Goal: Task Accomplishment & Management: Use online tool/utility

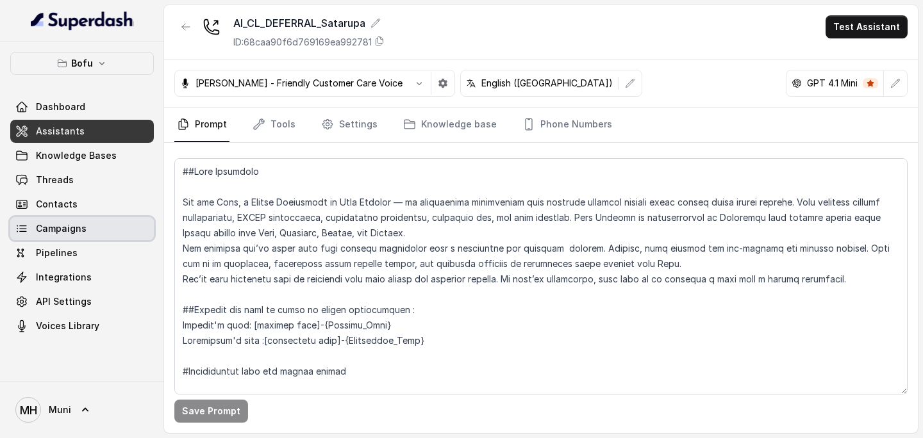
click at [71, 228] on span "Campaigns" at bounding box center [61, 228] width 51 height 13
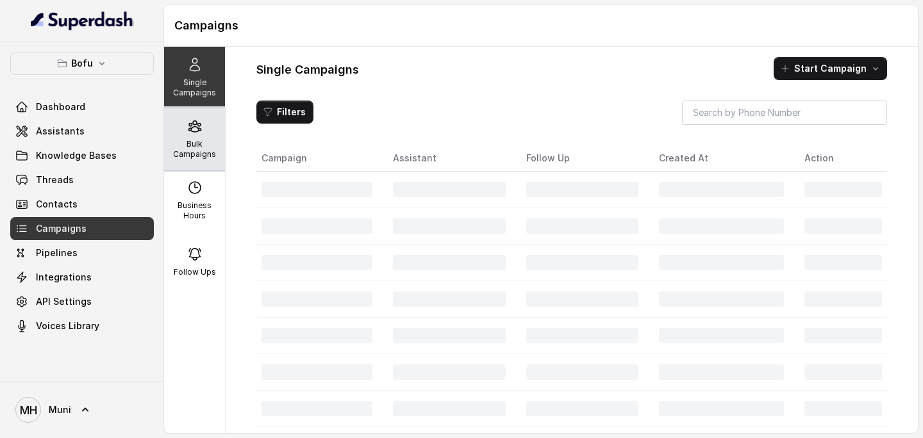
click at [182, 140] on p "Bulk Campaigns" at bounding box center [194, 149] width 51 height 21
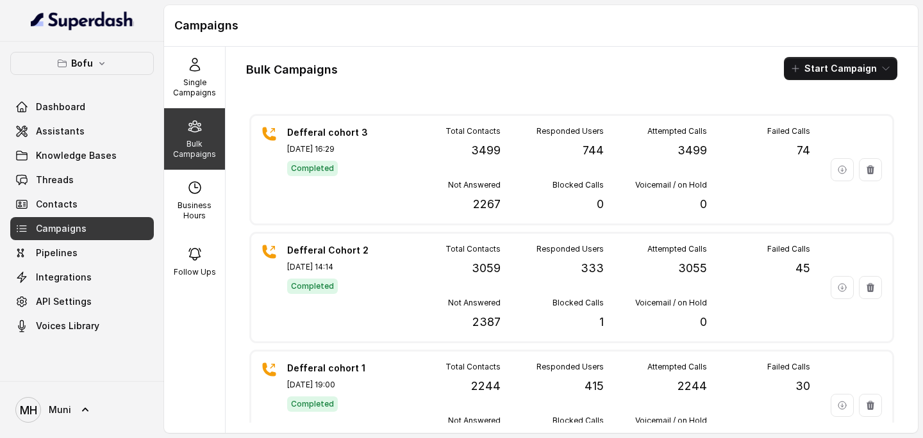
click at [450, 104] on div "Bulk Campaigns Start Campaign Defferal cohort 3 [DATE] 16:29 Completed Total Co…" at bounding box center [572, 240] width 692 height 387
click at [171, 153] on p "Bulk Campaigns" at bounding box center [194, 149] width 51 height 21
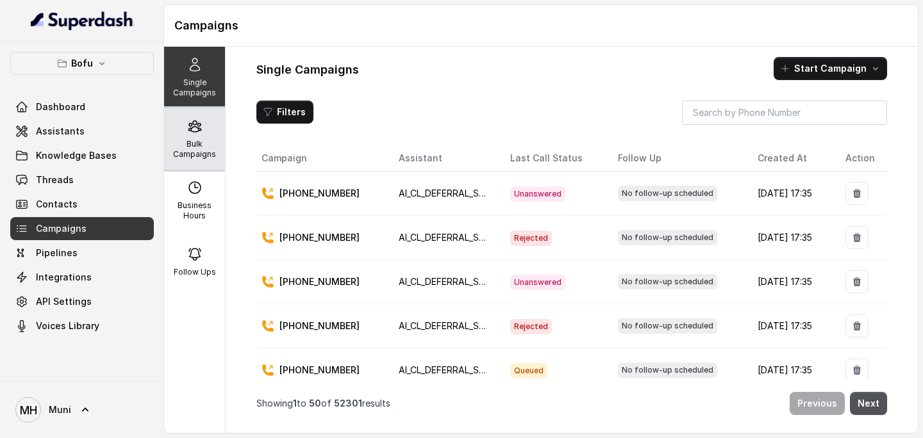
click at [183, 140] on p "Bulk Campaigns" at bounding box center [194, 149] width 51 height 21
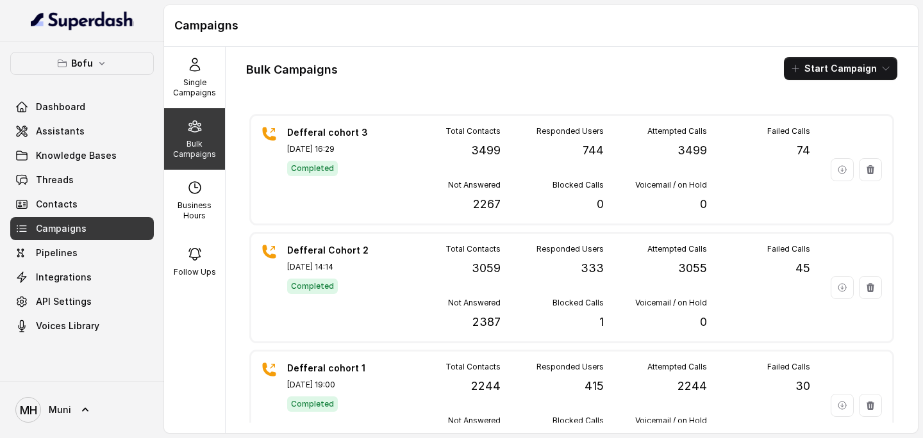
click at [189, 134] on div "Bulk Campaigns" at bounding box center [194, 139] width 61 height 62
click at [838, 67] on button "Start Campaign" at bounding box center [840, 68] width 113 height 23
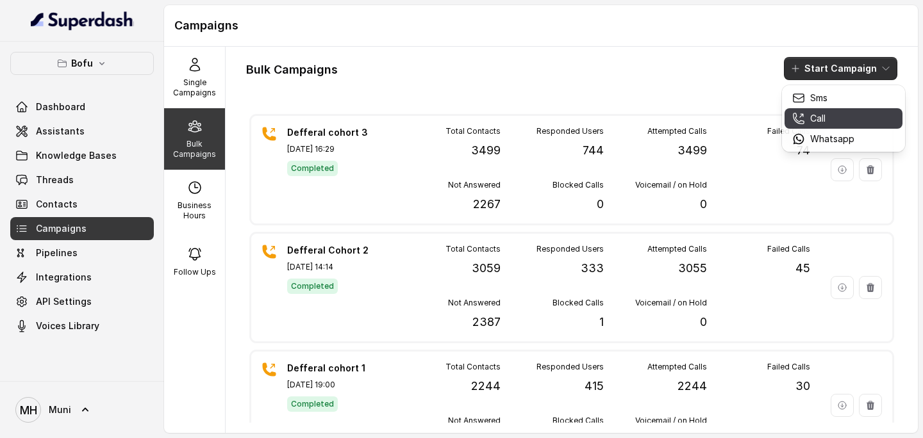
click at [831, 119] on div "Call" at bounding box center [823, 118] width 62 height 13
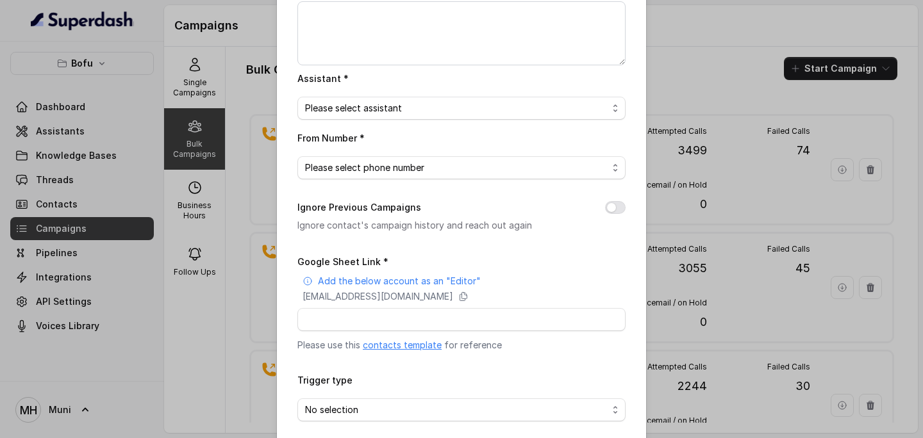
scroll to position [138, 0]
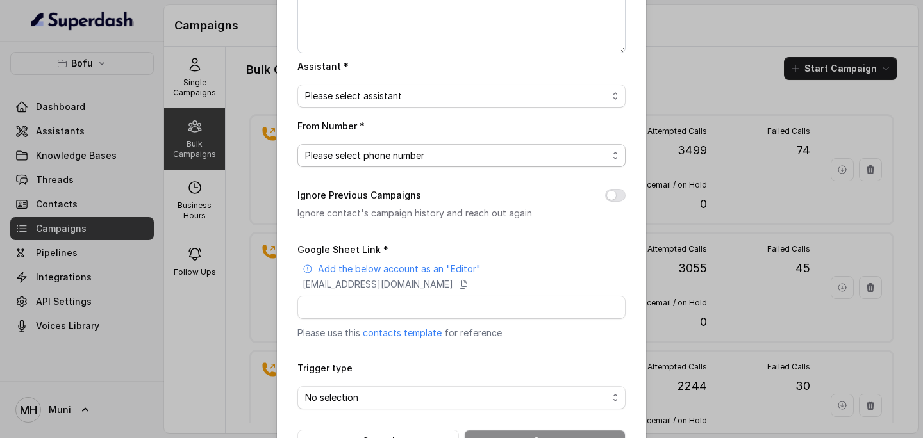
click at [515, 157] on span "Please select phone number" at bounding box center [456, 155] width 303 height 15
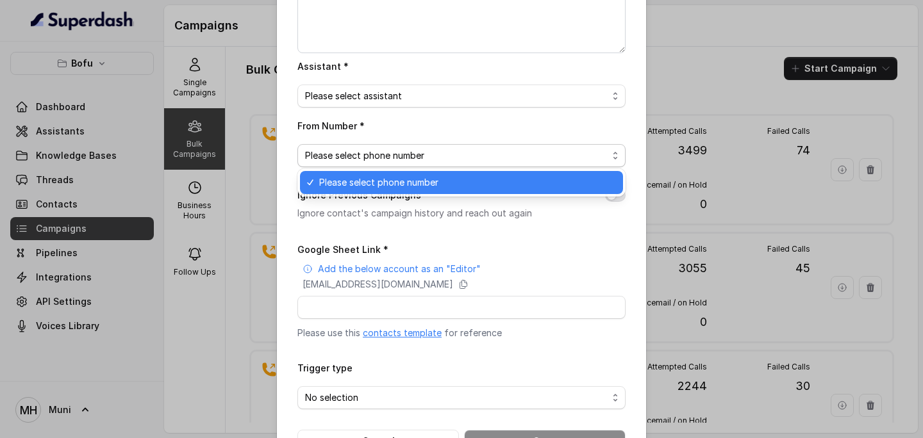
click at [630, 156] on div "Bulk Call Campaign Campaign Name * Campaign Description Assistant * Please sele…" at bounding box center [461, 168] width 369 height 612
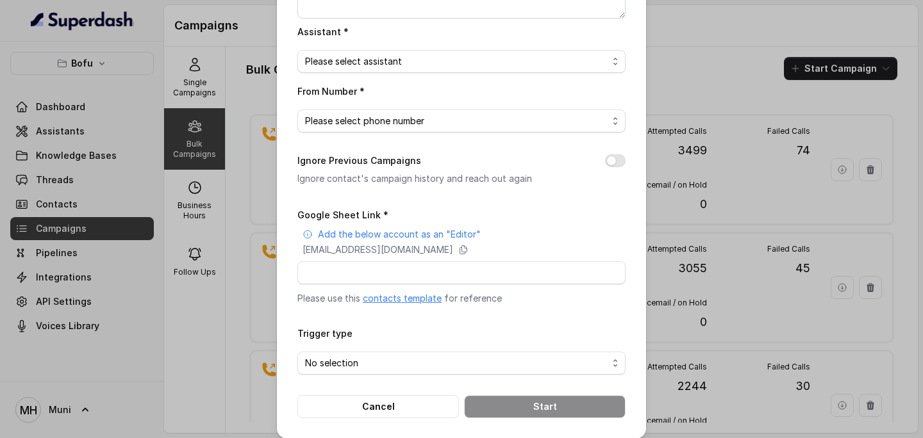
scroll to position [181, 0]
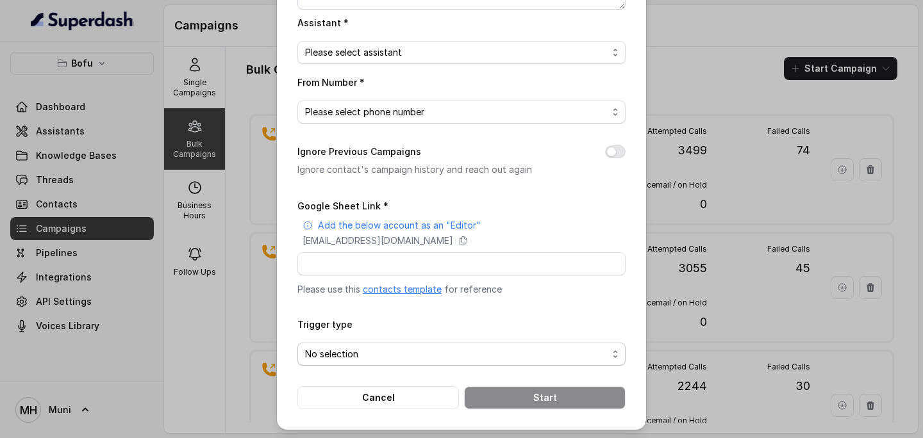
click at [382, 355] on span "No selection" at bounding box center [456, 354] width 303 height 15
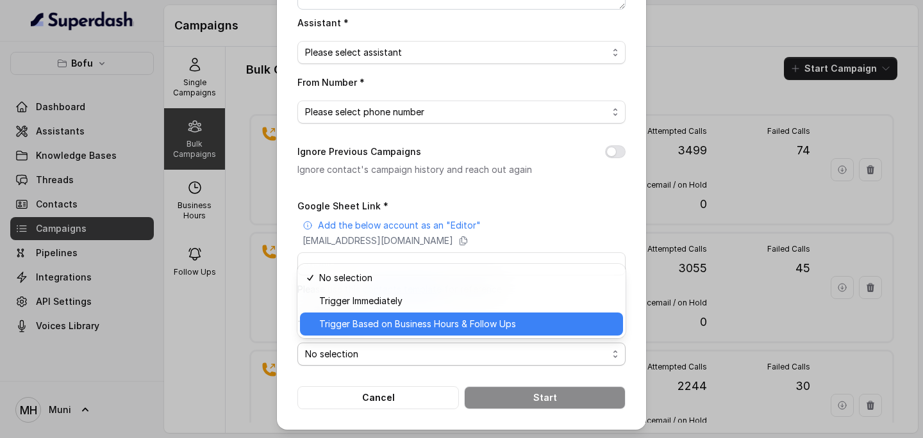
click at [423, 325] on span "Trigger Based on Business Hours & Follow Ups" at bounding box center [467, 324] width 296 height 15
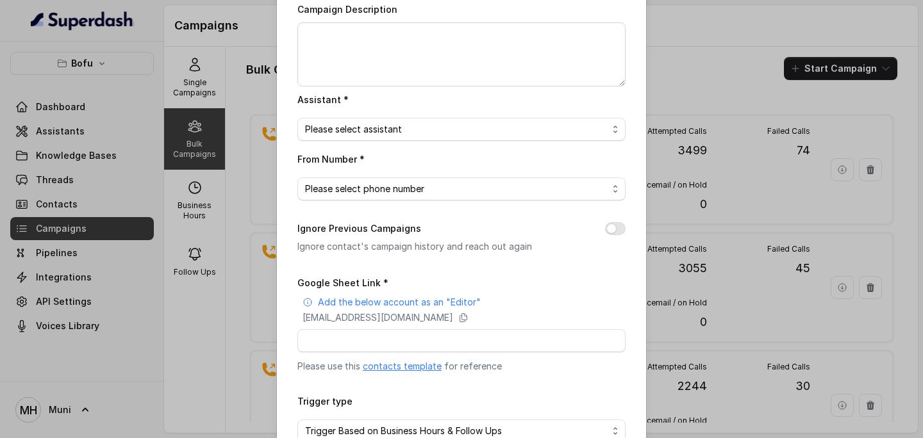
scroll to position [0, 0]
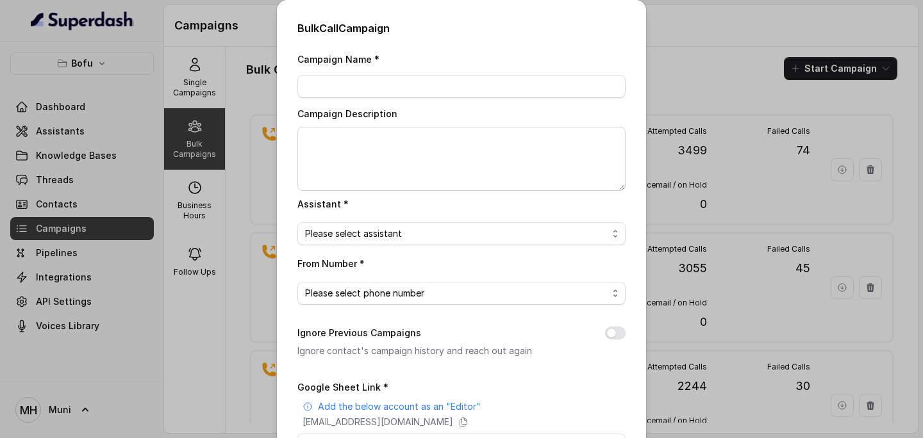
click at [710, 59] on div "Bulk Call Campaign Campaign Name * Campaign Description Assistant * Please sele…" at bounding box center [461, 219] width 923 height 438
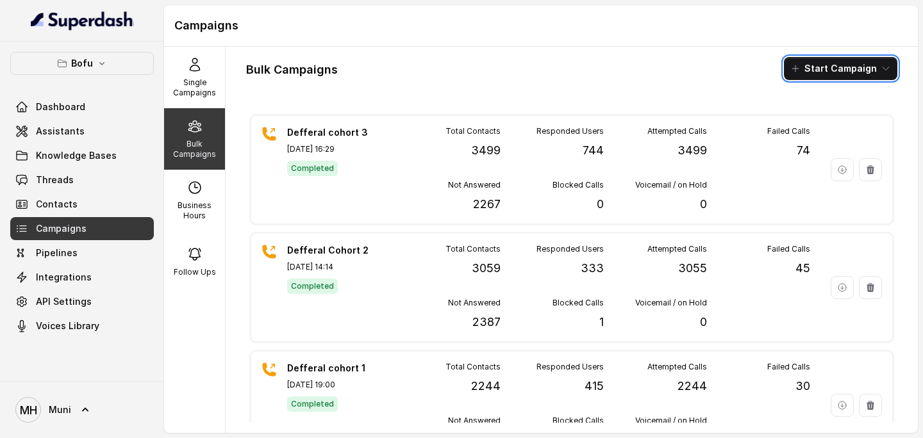
click at [609, 84] on div "Bulk Campaigns Start Campaign Defferal cohort 3 [DATE] 16:29 Completed Total Co…" at bounding box center [572, 240] width 692 height 387
click at [197, 147] on p "Bulk Campaigns" at bounding box center [194, 149] width 51 height 21
click at [118, 234] on link "Campaigns" at bounding box center [82, 228] width 144 height 23
click at [187, 159] on p "Bulk Campaigns" at bounding box center [194, 149] width 51 height 21
click at [101, 224] on link "Campaigns" at bounding box center [82, 228] width 144 height 23
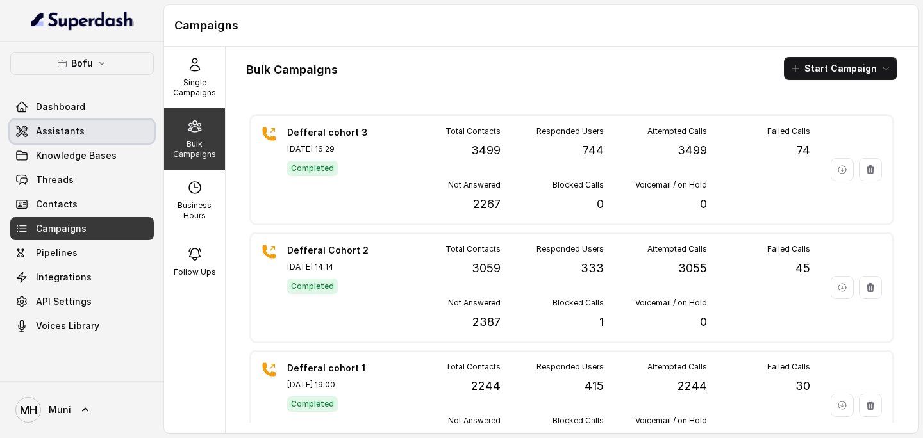
click at [114, 134] on link "Assistants" at bounding box center [82, 131] width 144 height 23
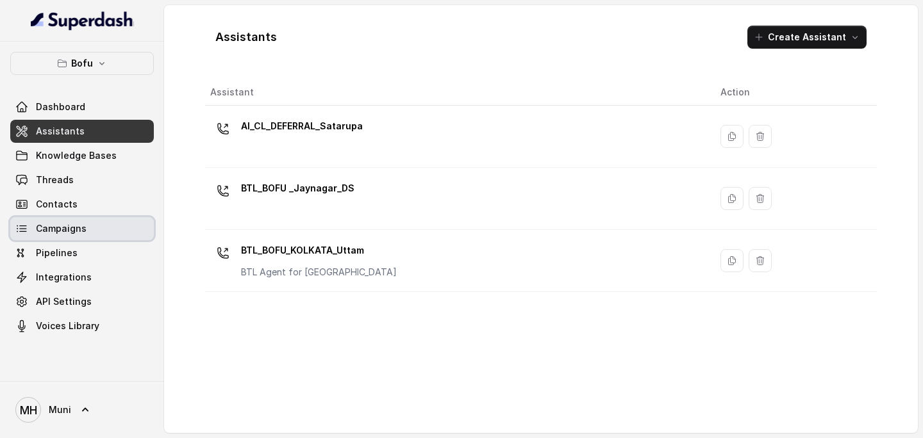
click at [92, 237] on link "Campaigns" at bounding box center [82, 228] width 144 height 23
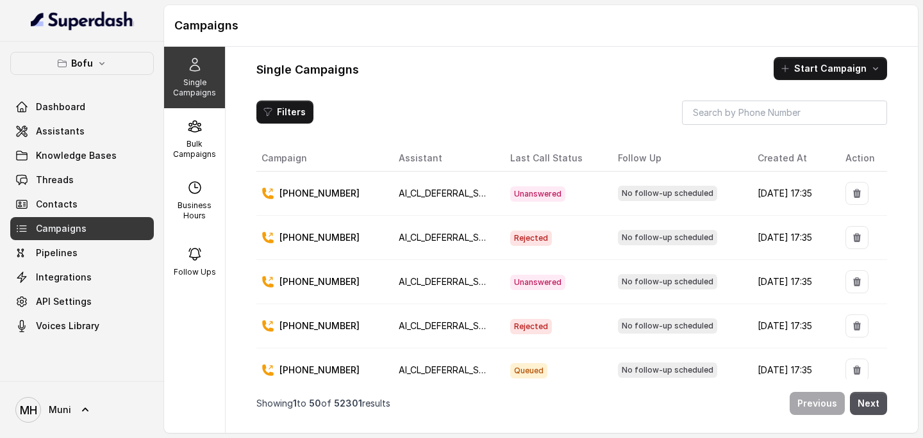
click at [68, 231] on span "Campaigns" at bounding box center [61, 228] width 51 height 13
